Goal: Find contact information: Find contact information

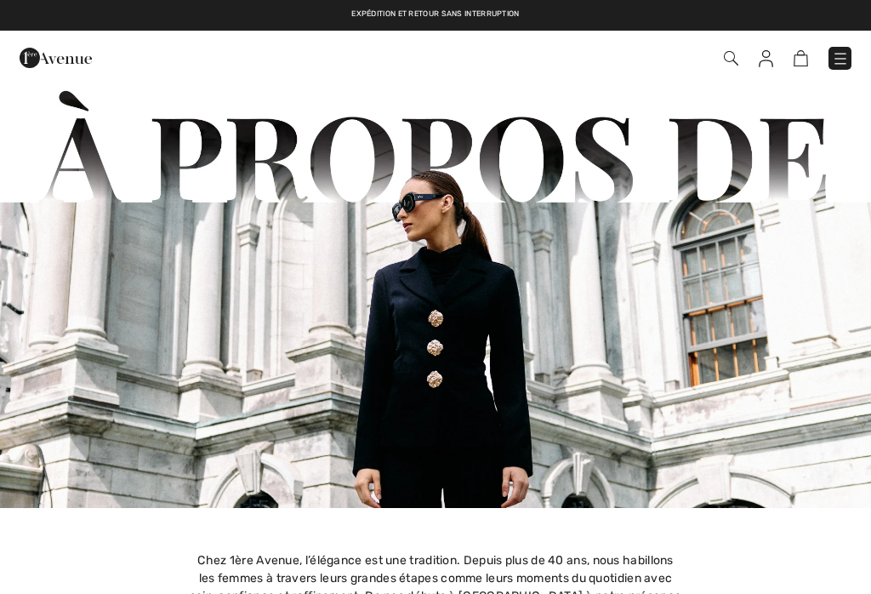
checkbox input "true"
click at [840, 62] on img at bounding box center [840, 58] width 17 height 17
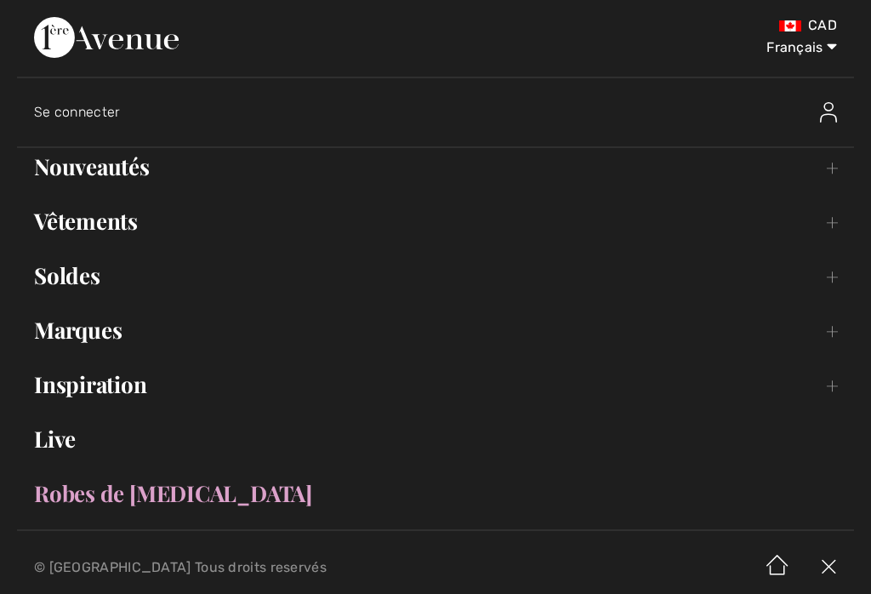
click at [826, 56] on select "English Français" at bounding box center [793, 44] width 88 height 51
click at [826, 50] on select "English Français" at bounding box center [793, 44] width 88 height 51
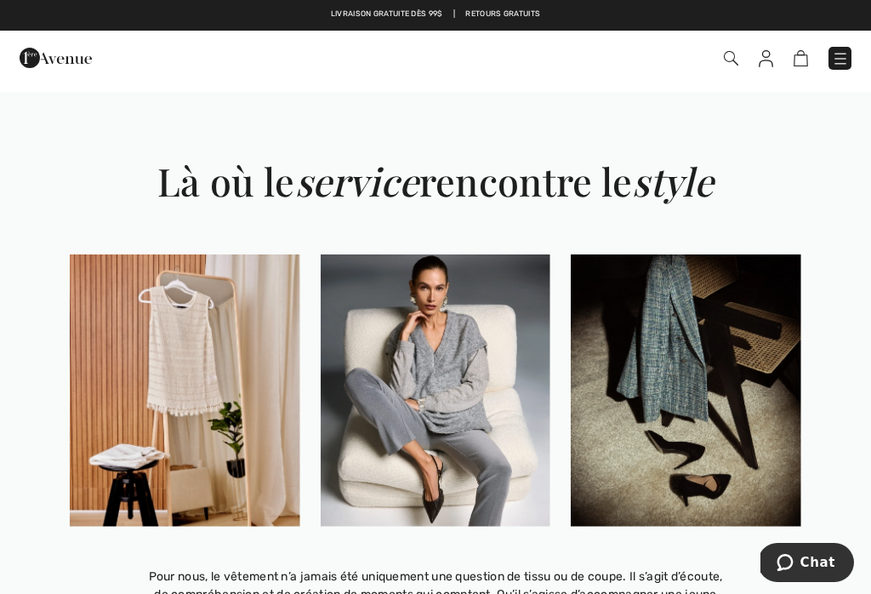
scroll to position [1513, 0]
